Goal: Find contact information: Find contact information

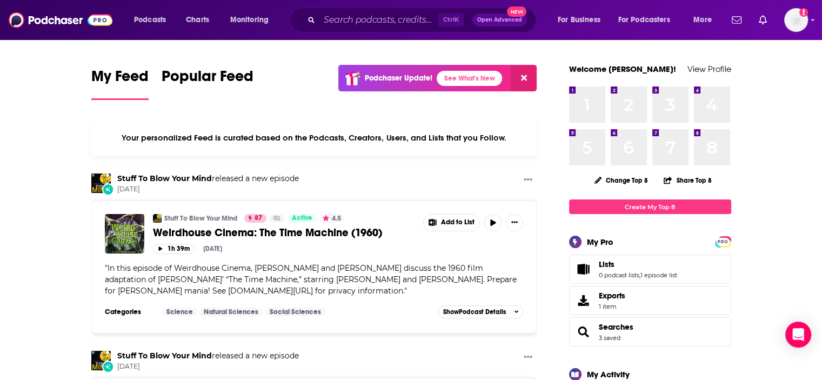
click at [369, 176] on div "Stuff To Blow Your Mind released a new episode [DATE]" at bounding box center [314, 183] width 446 height 21
click at [351, 21] on input "Search podcasts, credits, & more..." at bounding box center [378, 19] width 119 height 17
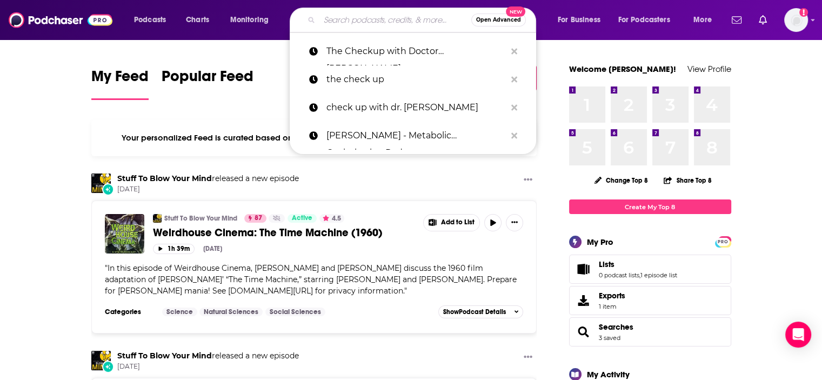
paste input "Invisibilia"
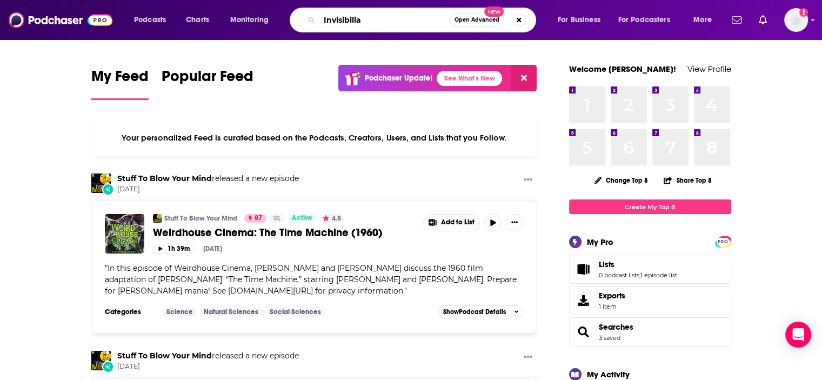
type input "Invisibilia"
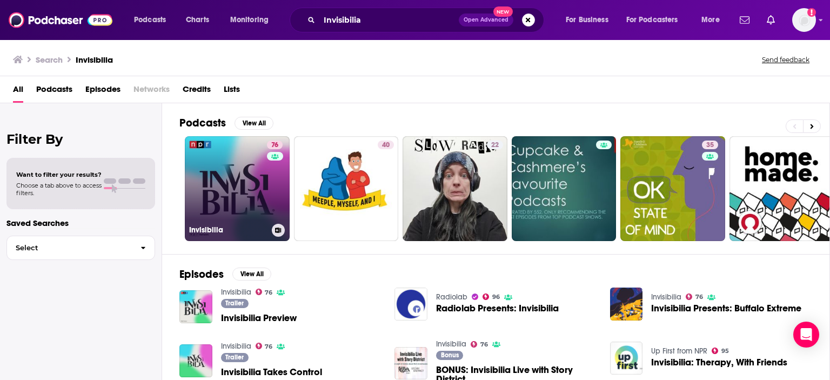
click at [238, 172] on link "76 Invisibilia" at bounding box center [237, 188] width 105 height 105
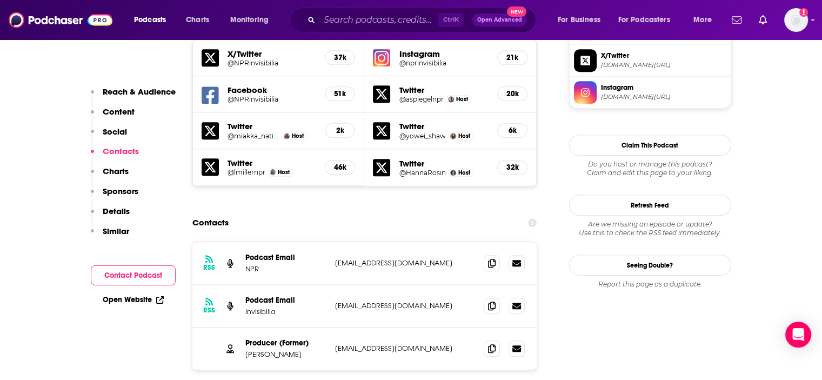
scroll to position [970, 0]
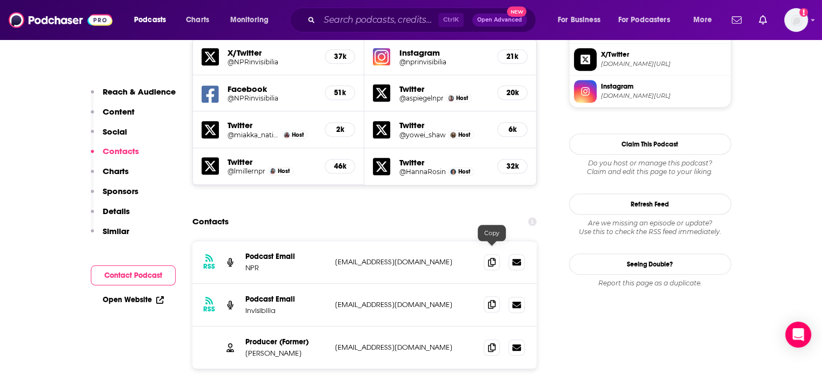
click at [497, 296] on span at bounding box center [492, 304] width 16 height 16
click at [500, 339] on div at bounding box center [504, 347] width 41 height 16
click at [490, 343] on icon at bounding box center [492, 347] width 8 height 9
drag, startPoint x: 244, startPoint y: 298, endPoint x: 294, endPoint y: 300, distance: 50.3
click at [294, 326] on div "Producer (Former) [PERSON_NAME] [EMAIL_ADDRESS][DOMAIN_NAME] [EMAIL_ADDRESS][DO…" at bounding box center [364, 347] width 345 height 42
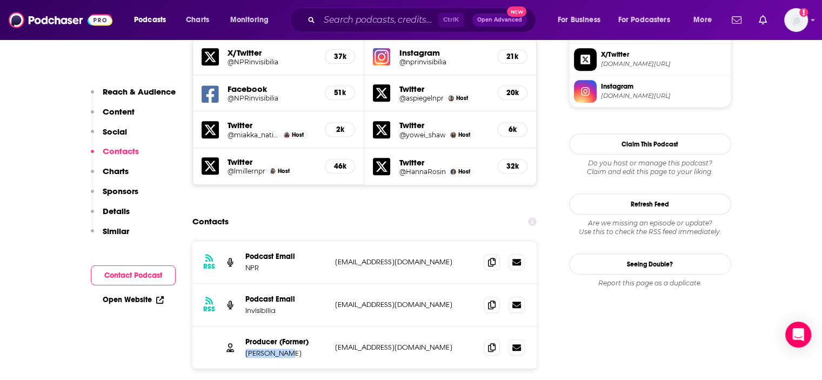
copy p "[PERSON_NAME]"
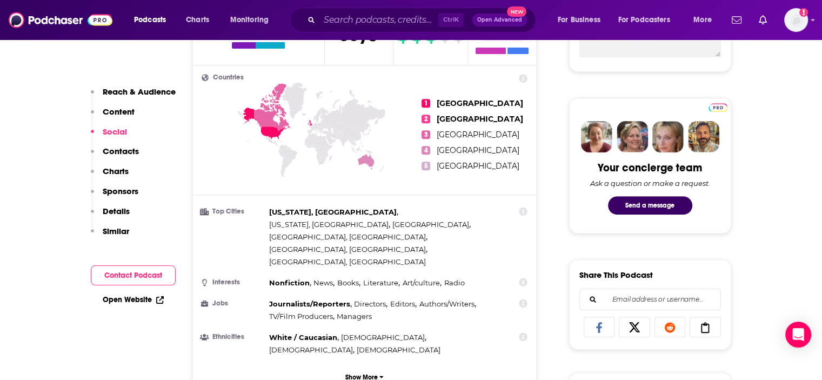
scroll to position [396, 0]
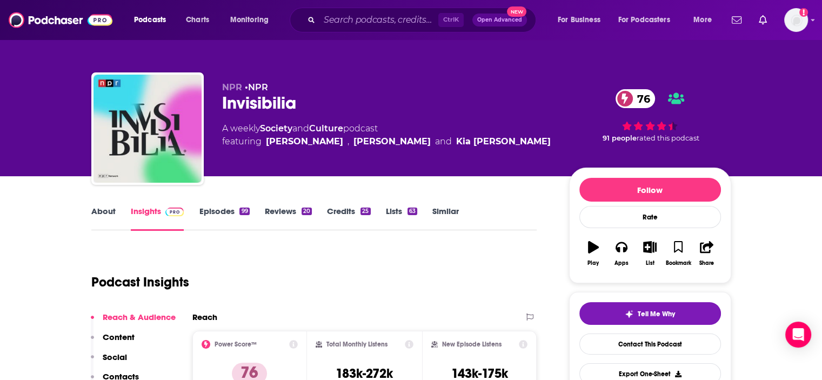
click at [108, 212] on link "About" at bounding box center [103, 218] width 24 height 25
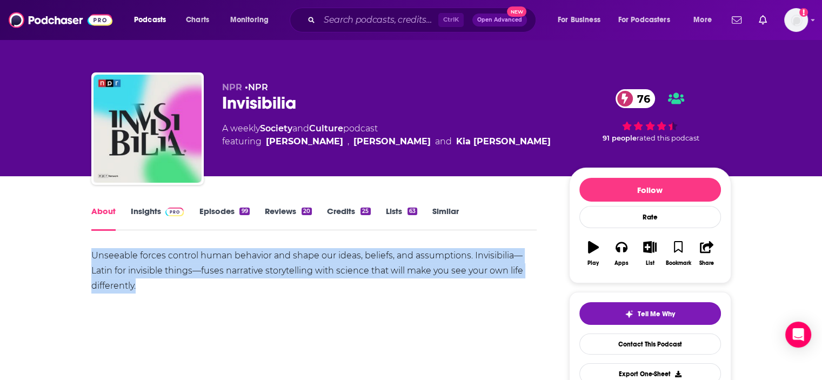
drag, startPoint x: 89, startPoint y: 257, endPoint x: 175, endPoint y: 288, distance: 91.8
copy div "Unseeable forces control human behavior and shape our ideas, beliefs, and assum…"
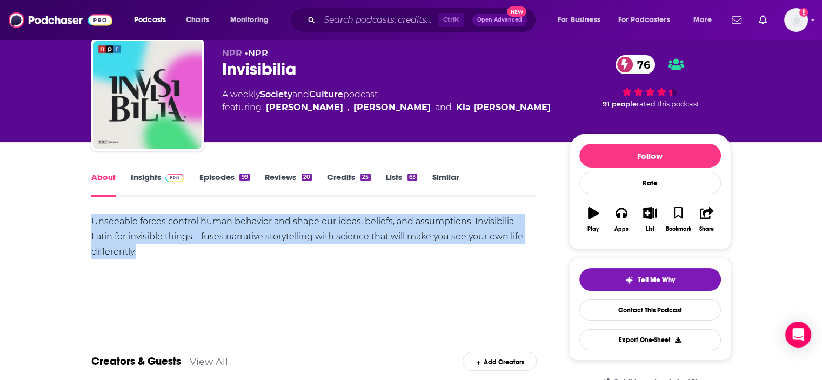
scroll to position [34, 0]
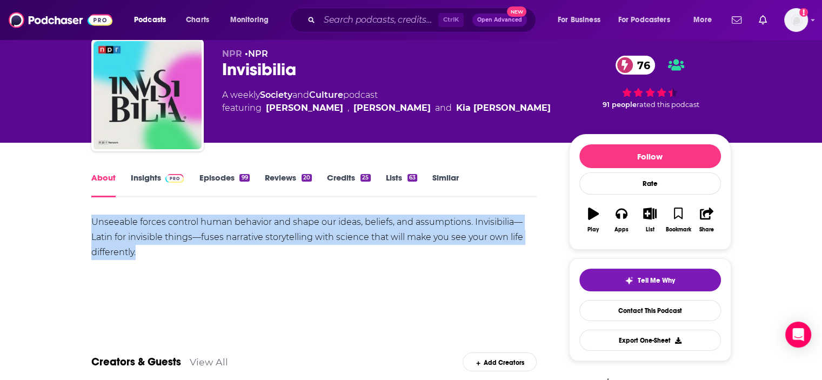
drag, startPoint x: 494, startPoint y: 108, endPoint x: 265, endPoint y: 103, distance: 229.2
click at [265, 103] on div "A weekly Society and Culture podcast featuring [PERSON_NAME] , [PERSON_NAME] an…" at bounding box center [387, 102] width 330 height 26
copy span "[PERSON_NAME] , [PERSON_NAME] and [PERSON_NAME]"
click at [385, 25] on input "Search podcasts, credits, & more..." at bounding box center [378, 19] width 119 height 17
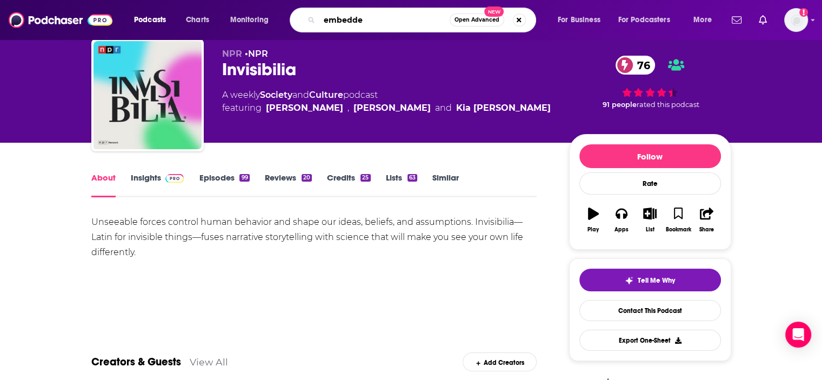
type input "embedded"
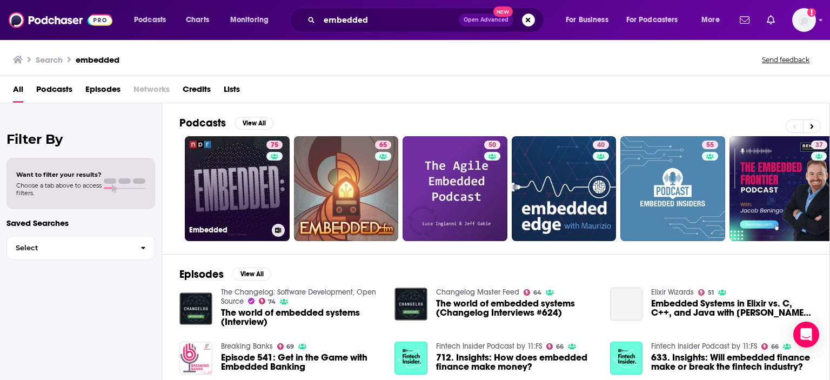
click at [216, 176] on link "75 Embedded" at bounding box center [237, 188] width 105 height 105
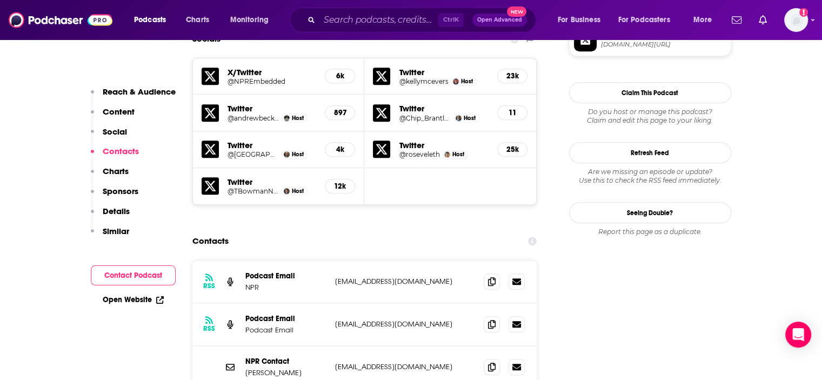
scroll to position [958, 0]
click at [490, 319] on icon at bounding box center [492, 323] width 8 height 9
click at [495, 362] on icon at bounding box center [492, 366] width 8 height 9
drag, startPoint x: 244, startPoint y: 313, endPoint x: 286, endPoint y: 311, distance: 42.8
click at [286, 345] on div "NPR Contact [PERSON_NAME] [EMAIL_ADDRESS][DOMAIN_NAME] [EMAIL_ADDRESS][DOMAIN_N…" at bounding box center [364, 366] width 345 height 42
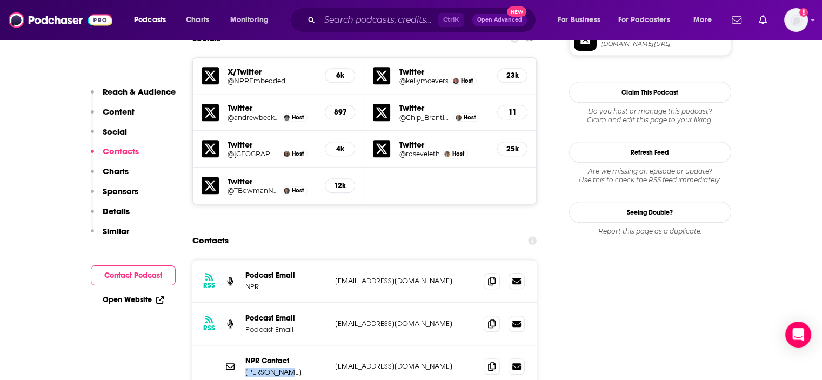
copy p "[PERSON_NAME]"
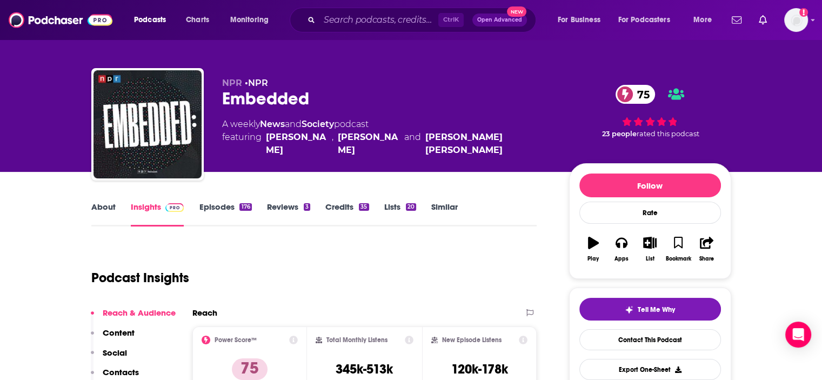
scroll to position [0, 0]
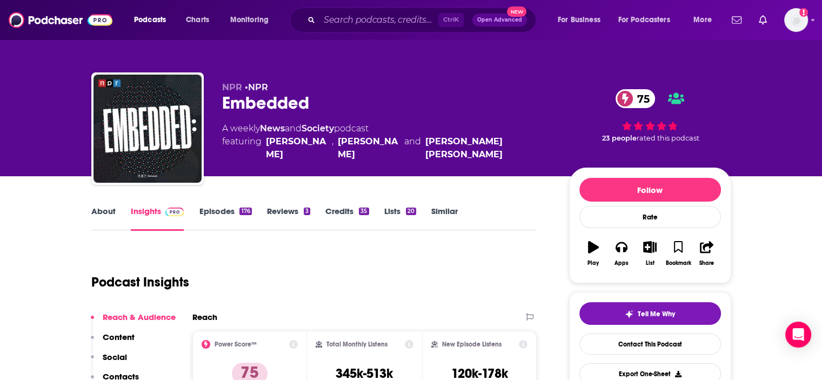
click at [104, 216] on link "About" at bounding box center [103, 218] width 24 height 25
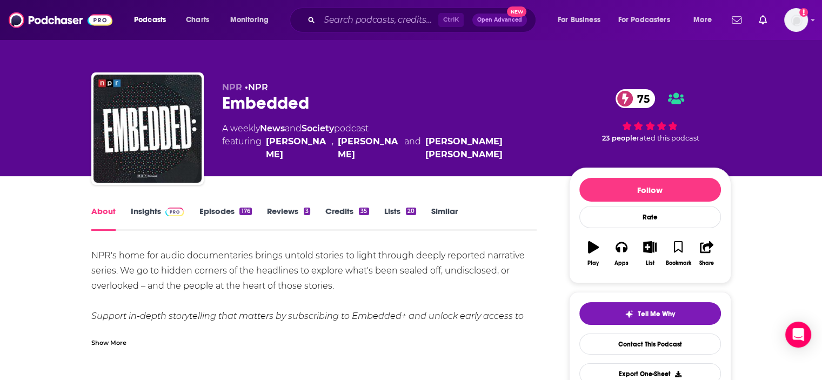
scroll to position [31, 0]
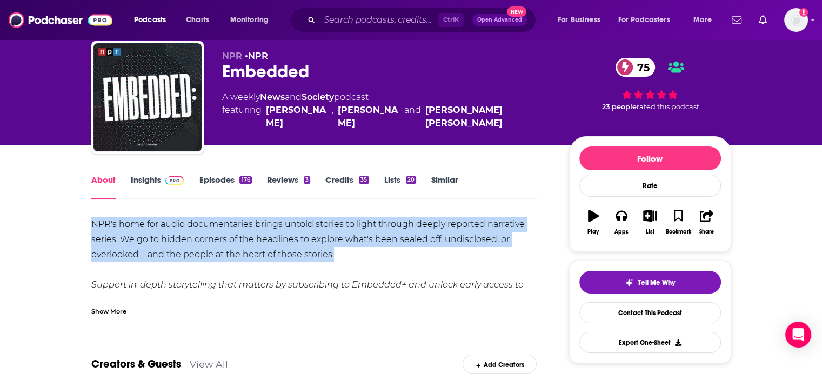
drag, startPoint x: 89, startPoint y: 223, endPoint x: 336, endPoint y: 252, distance: 248.8
copy div "NPR's home for audio documentaries brings untold stories to light through deepl…"
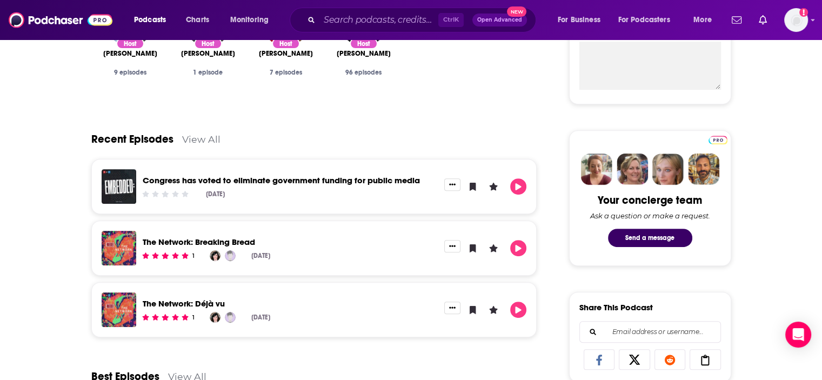
scroll to position [426, 0]
click at [206, 137] on link "View All" at bounding box center [201, 138] width 38 height 11
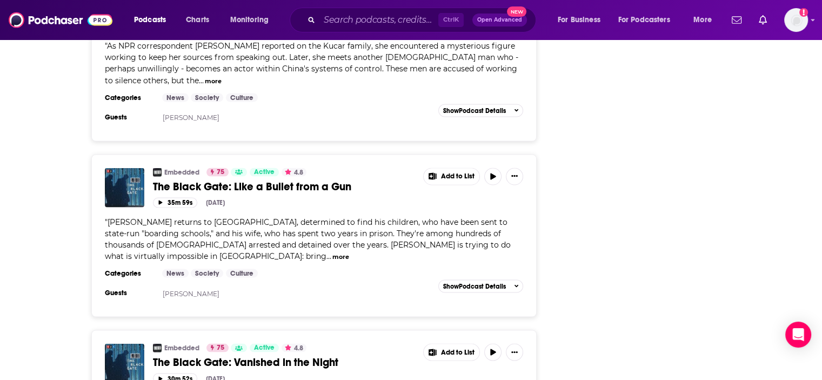
scroll to position [1976, 0]
